Goal: Task Accomplishment & Management: Manage account settings

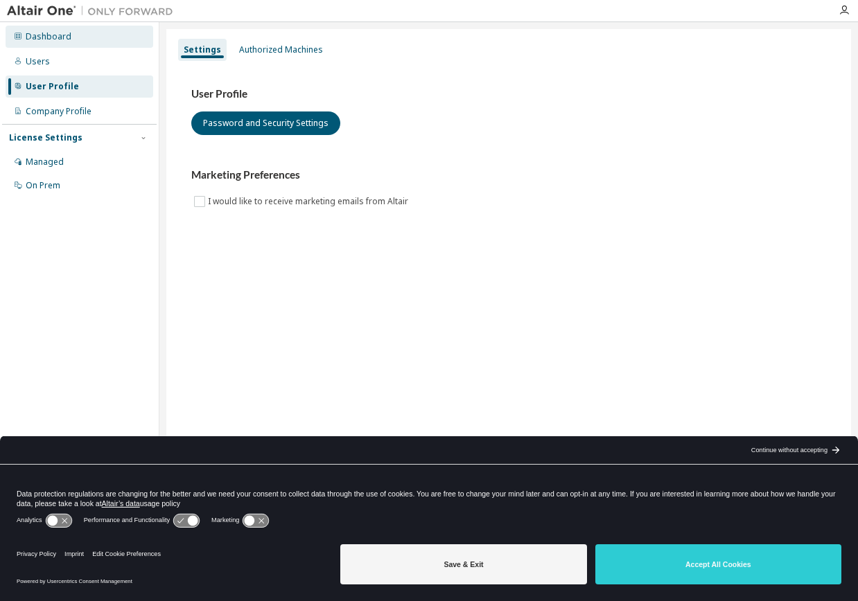
click at [77, 42] on div "Dashboard" at bounding box center [80, 37] width 148 height 22
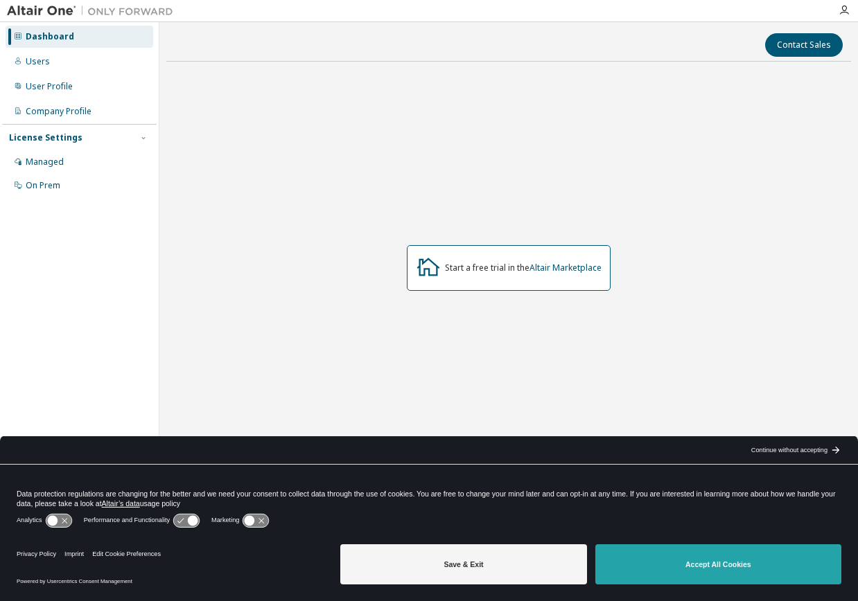
click at [751, 562] on button "Accept All Cookies" at bounding box center [718, 564] width 246 height 40
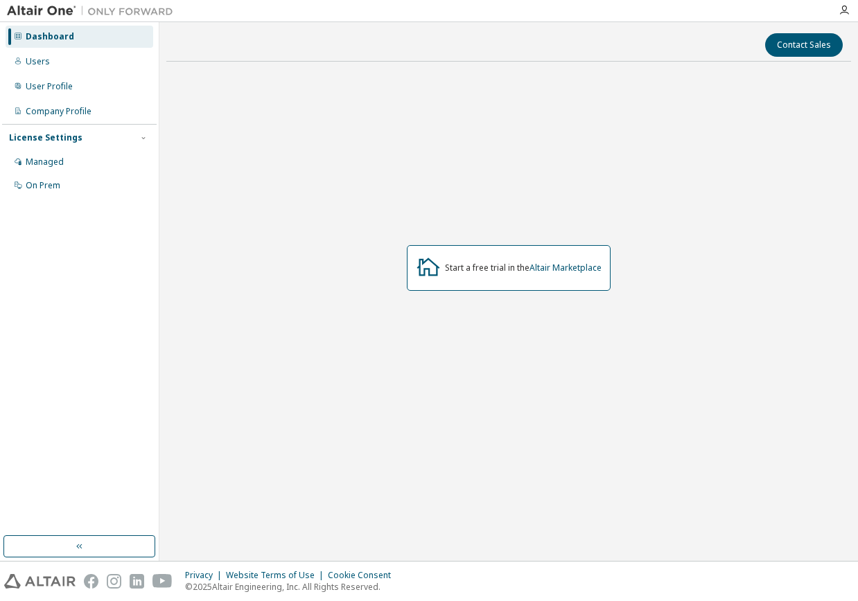
click at [38, 34] on div "Dashboard" at bounding box center [50, 36] width 48 height 11
click at [37, 8] on img at bounding box center [93, 11] width 173 height 14
